Goal: Browse casually

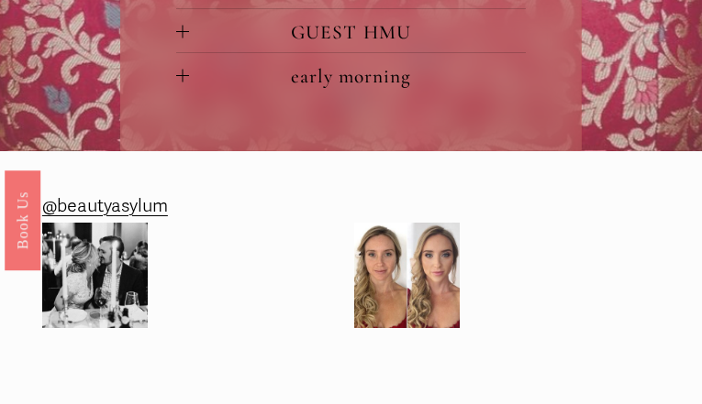
scroll to position [1345, 0]
